Goal: Check status

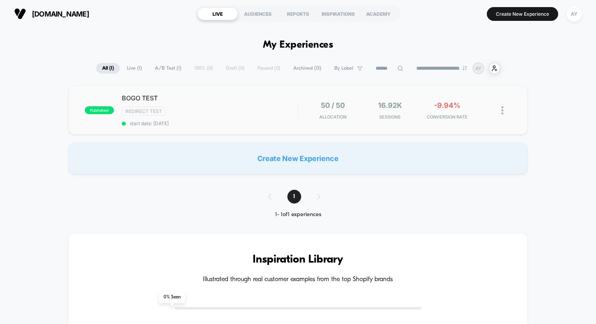
click at [256, 124] on span "start date: [DATE]" at bounding box center [210, 124] width 176 height 6
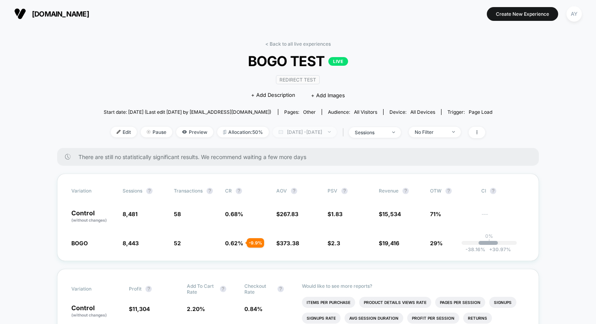
click at [284, 130] on span "[DATE] - [DATE]" at bounding box center [305, 132] width 64 height 11
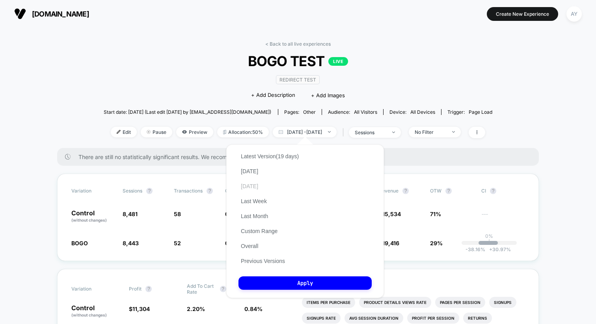
click at [247, 184] on button "[DATE]" at bounding box center [249, 186] width 22 height 7
click at [286, 283] on button "Apply" at bounding box center [304, 283] width 133 height 13
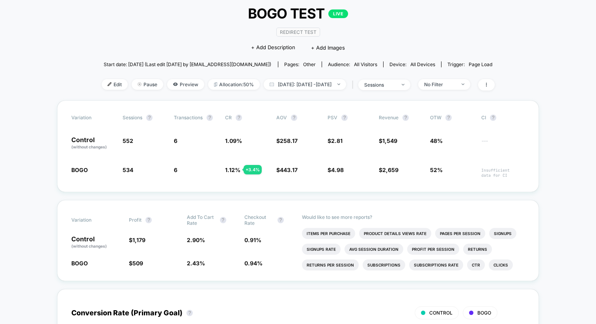
scroll to position [55, 0]
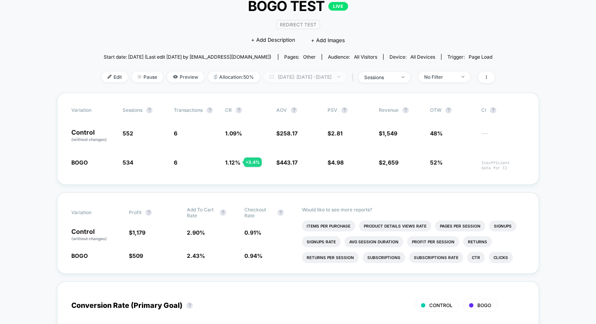
click at [295, 77] on span "[DATE]: [DATE] - [DATE]" at bounding box center [305, 77] width 82 height 11
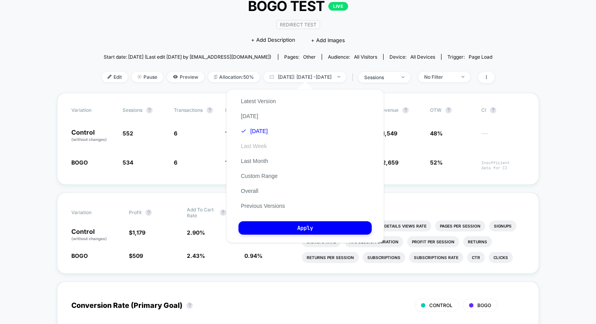
click at [253, 147] on button "Last Week" at bounding box center [253, 146] width 31 height 7
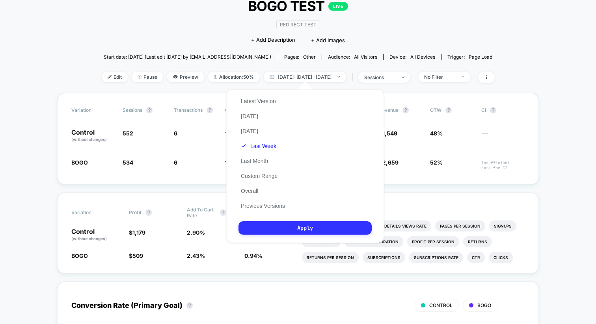
click at [276, 225] on button "Apply" at bounding box center [304, 227] width 133 height 13
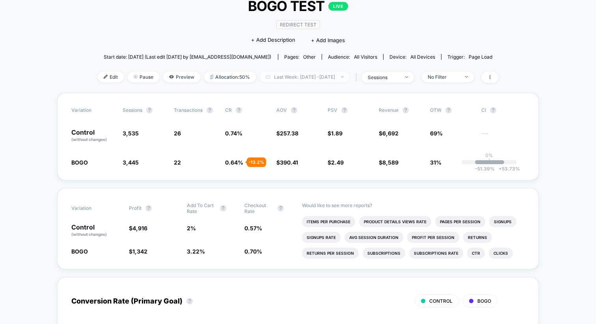
click at [291, 78] on span "Last Week: [DATE] - [DATE]" at bounding box center [305, 77] width 90 height 11
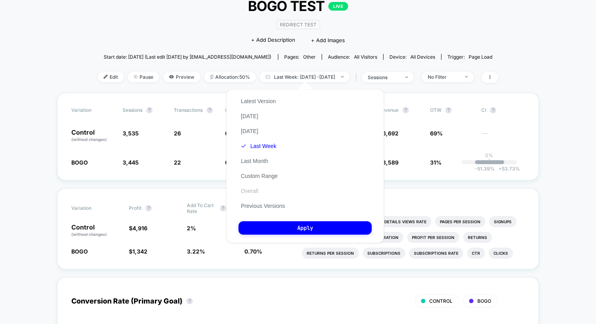
click at [256, 192] on button "Overall" at bounding box center [249, 191] width 22 height 7
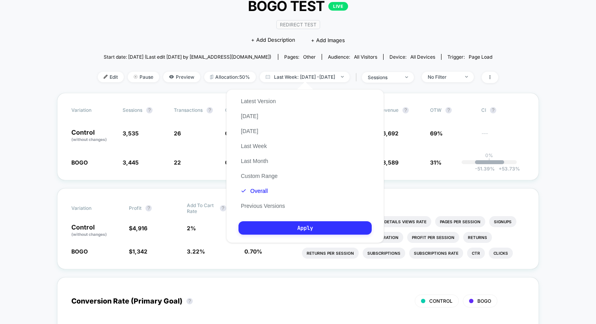
click at [279, 230] on button "Apply" at bounding box center [304, 227] width 133 height 13
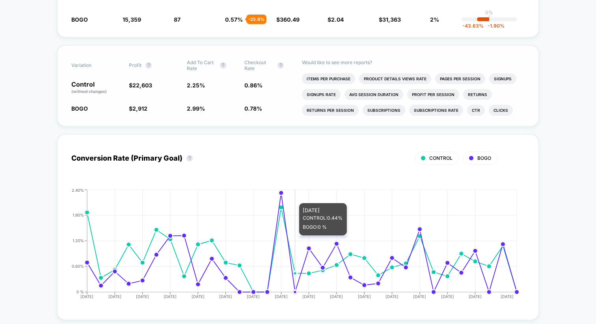
scroll to position [212, 0]
